Goal: Communication & Community: Answer question/provide support

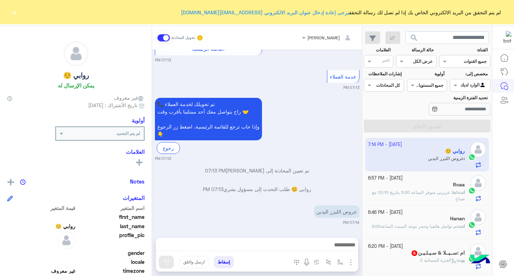
scroll to position [801, 0]
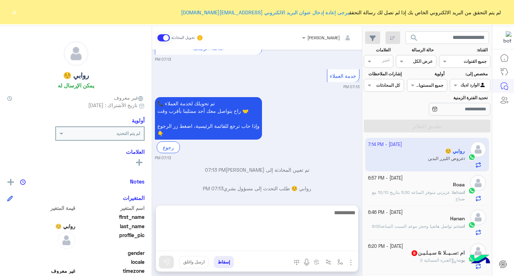
drag, startPoint x: 317, startPoint y: 248, endPoint x: 317, endPoint y: 243, distance: 4.6
click at [317, 246] on textarea at bounding box center [257, 229] width 202 height 43
type textarea "*"
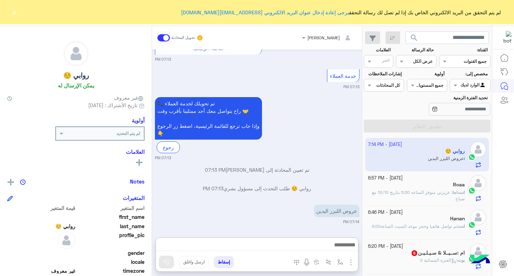
click at [12, 10] on button "×" at bounding box center [14, 12] width 7 height 7
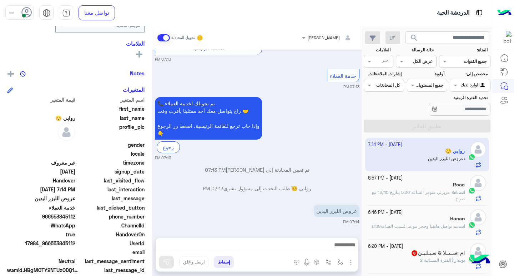
scroll to position [117, 0]
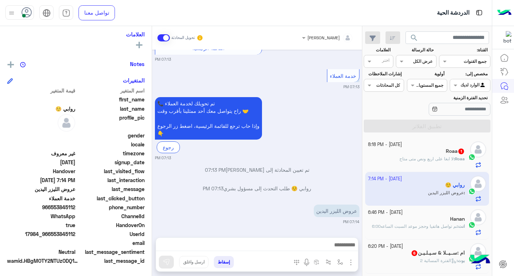
click at [408, 159] on span "لا ابغا على اربع ونص متى متاح" at bounding box center [426, 158] width 54 height 5
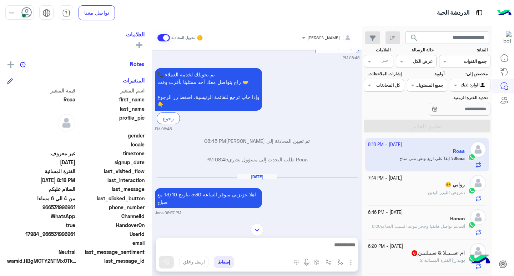
scroll to position [587, 0]
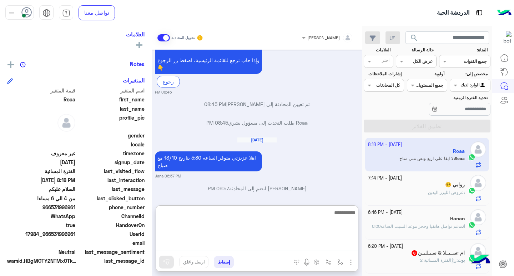
click at [338, 248] on textarea at bounding box center [257, 229] width 202 height 43
type textarea "**********"
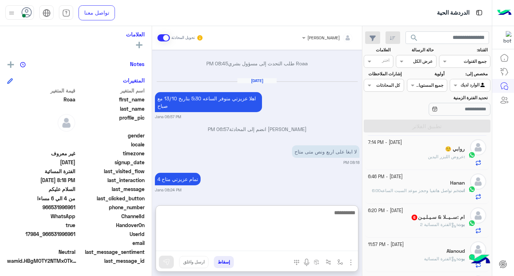
scroll to position [71, 0]
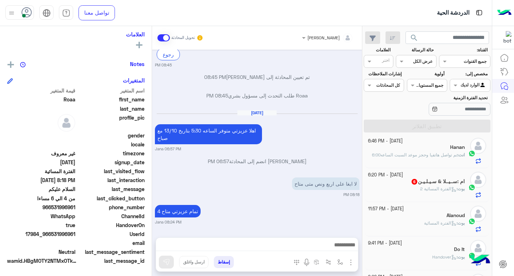
click at [422, 186] on span "الفترة المسائية 2" at bounding box center [438, 188] width 36 height 5
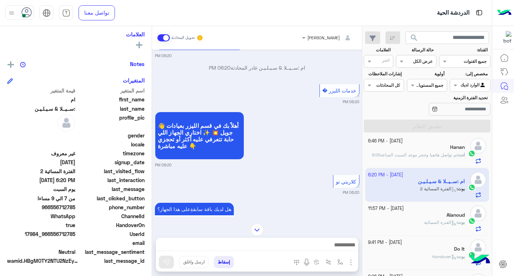
scroll to position [269, 0]
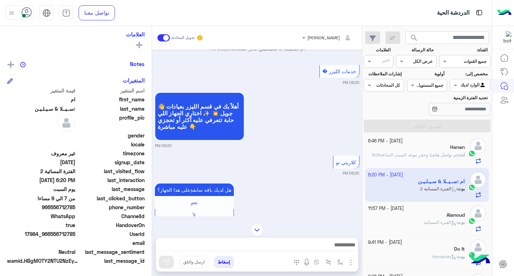
drag, startPoint x: 52, startPoint y: 207, endPoint x: 76, endPoint y: 208, distance: 24.7
click at [76, 208] on div "phone_number [PHONE_NUMBER]" at bounding box center [75, 207] width 137 height 9
copy span "556712785"
